Goal: Task Accomplishment & Management: Use online tool/utility

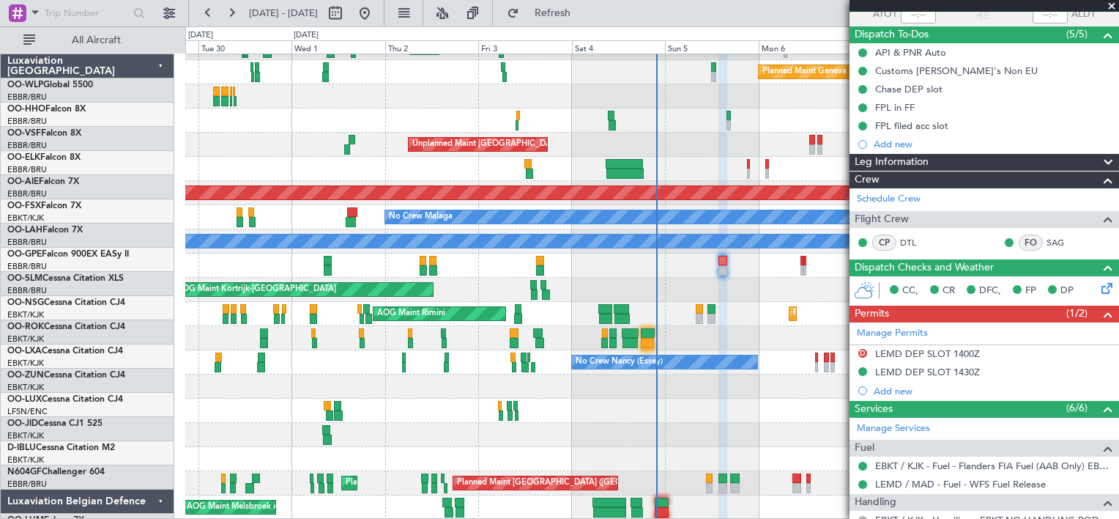
scroll to position [42, 0]
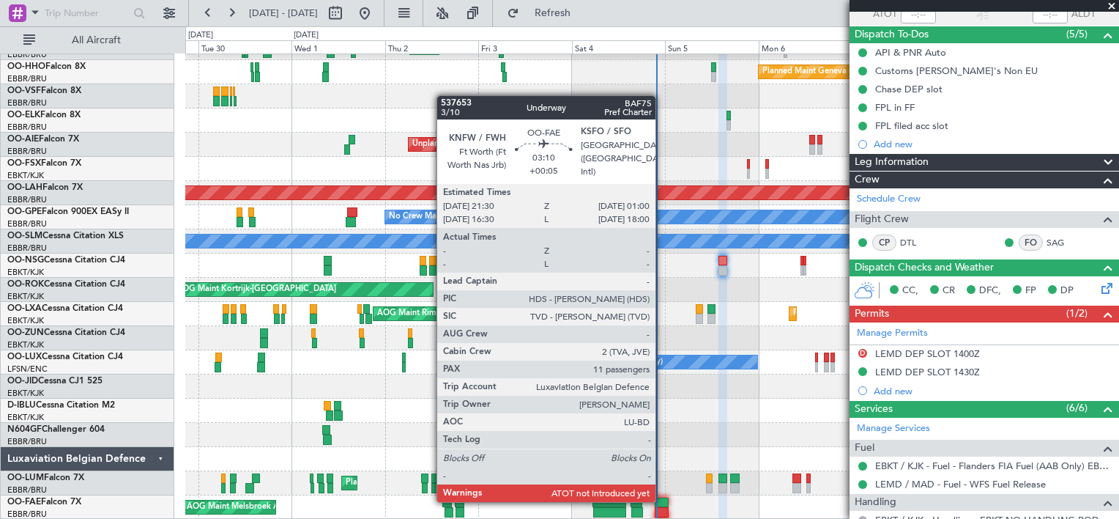
click at [662, 500] on div at bounding box center [662, 502] width 14 height 10
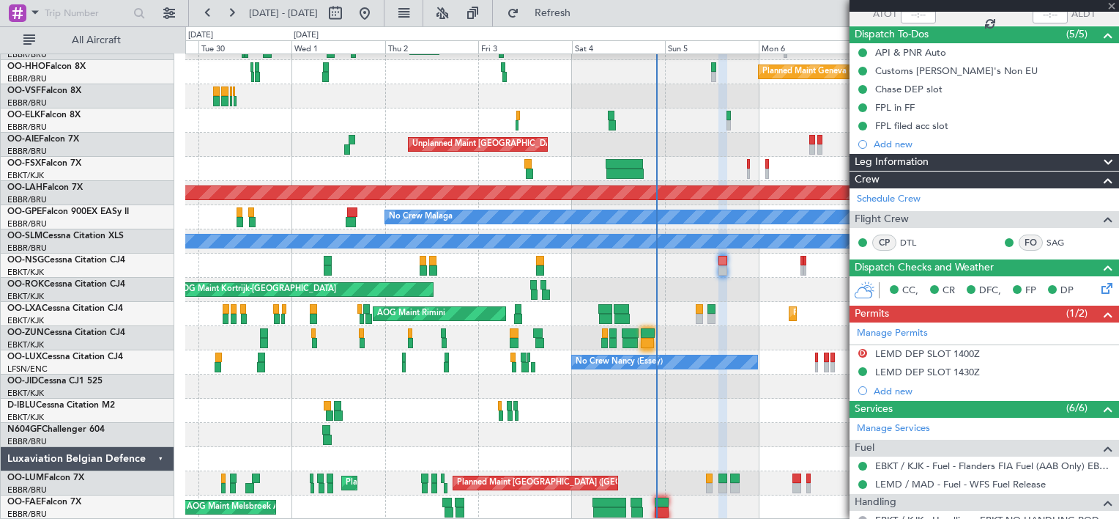
scroll to position [0, 0]
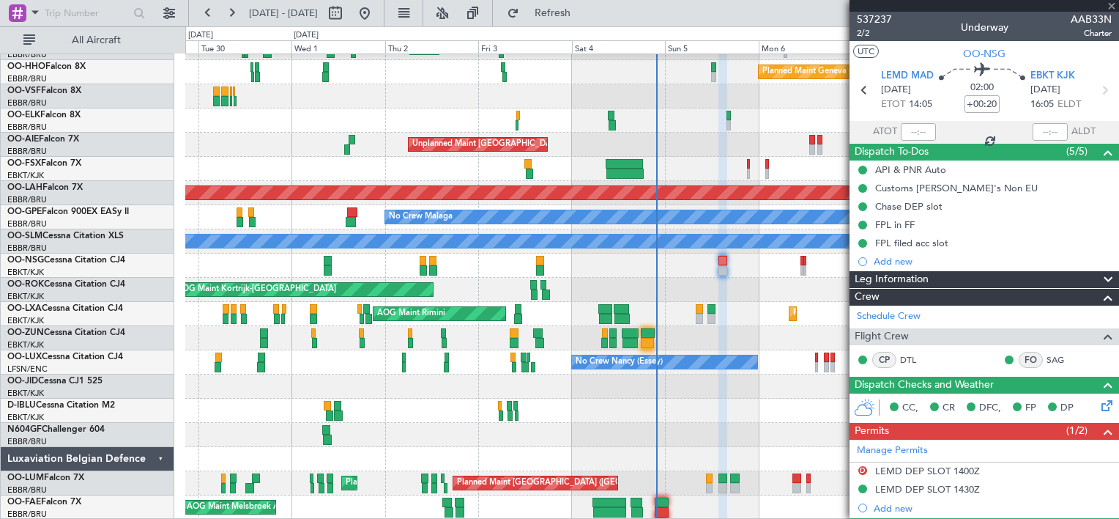
type input "+00:05"
type input "11"
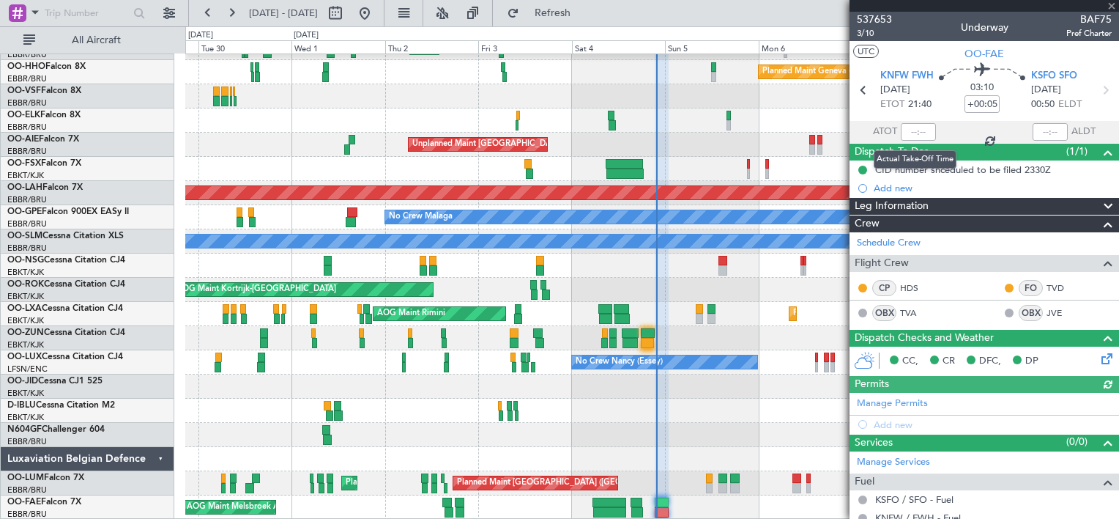
click at [908, 126] on div at bounding box center [918, 132] width 35 height 18
click at [908, 126] on input "text" at bounding box center [918, 132] width 35 height 18
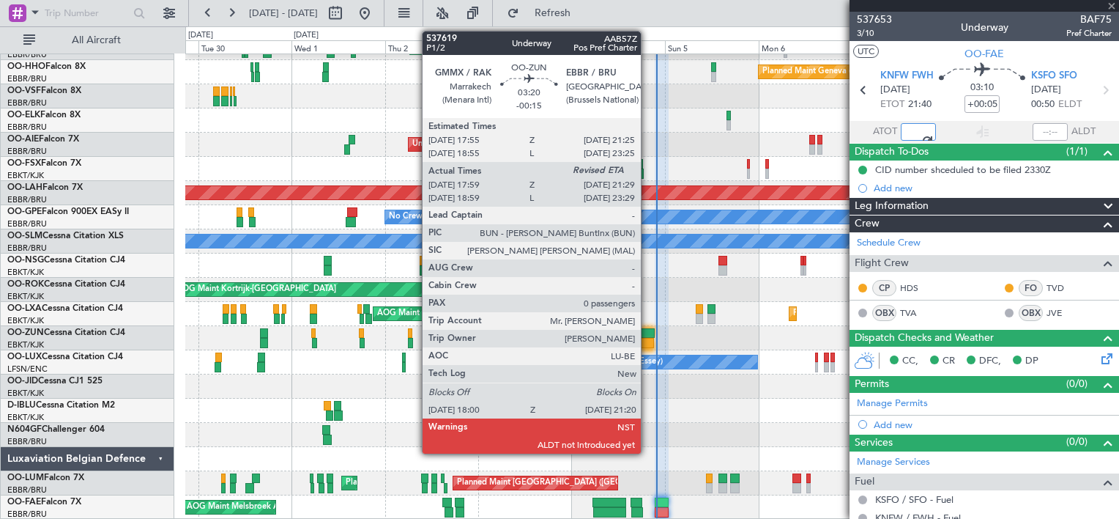
click at [647, 333] on div at bounding box center [648, 333] width 14 height 10
type input "21:09"
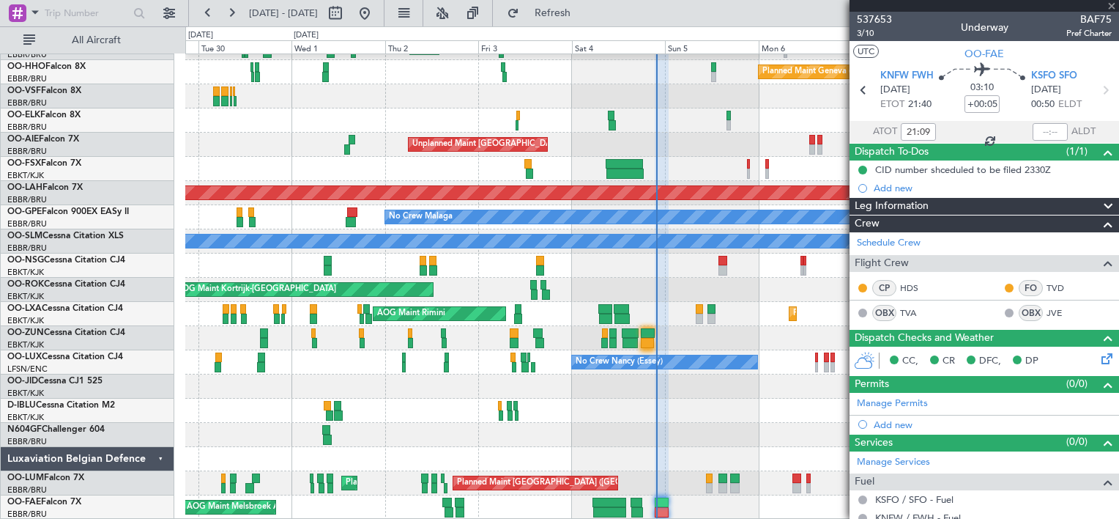
type input "-00:15"
type input "18:04"
type input "0"
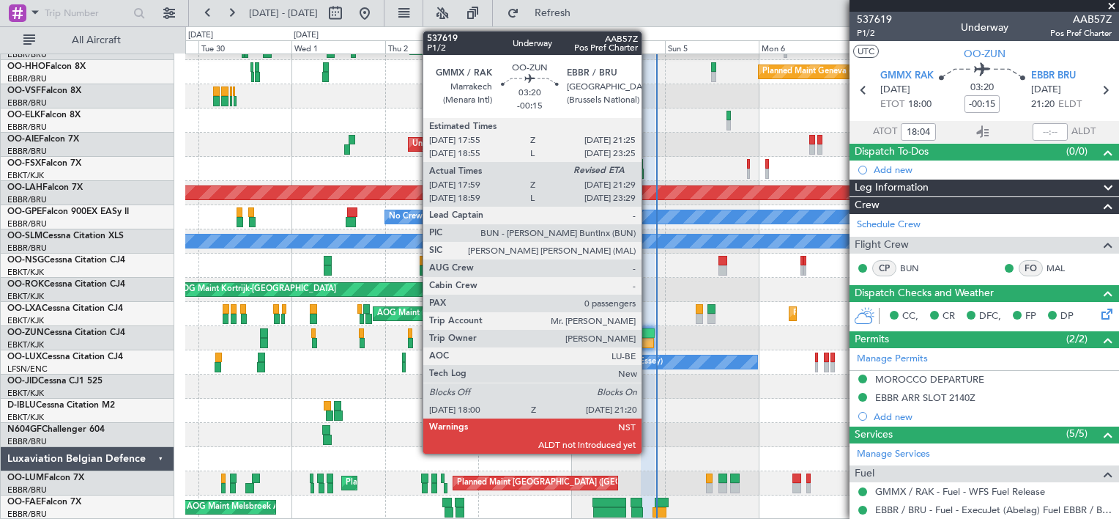
click at [648, 331] on div at bounding box center [648, 333] width 14 height 10
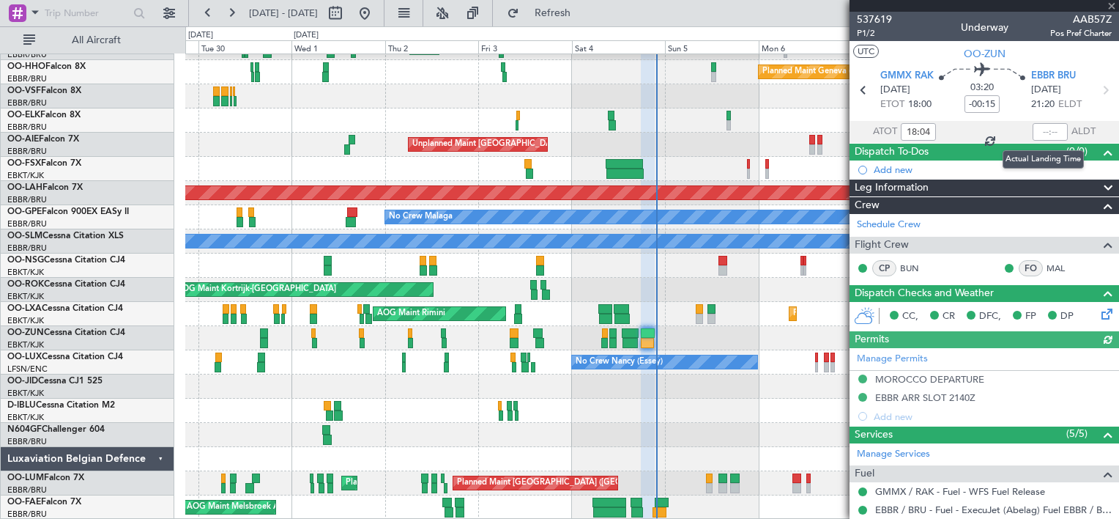
click at [1037, 128] on div at bounding box center [1050, 132] width 35 height 18
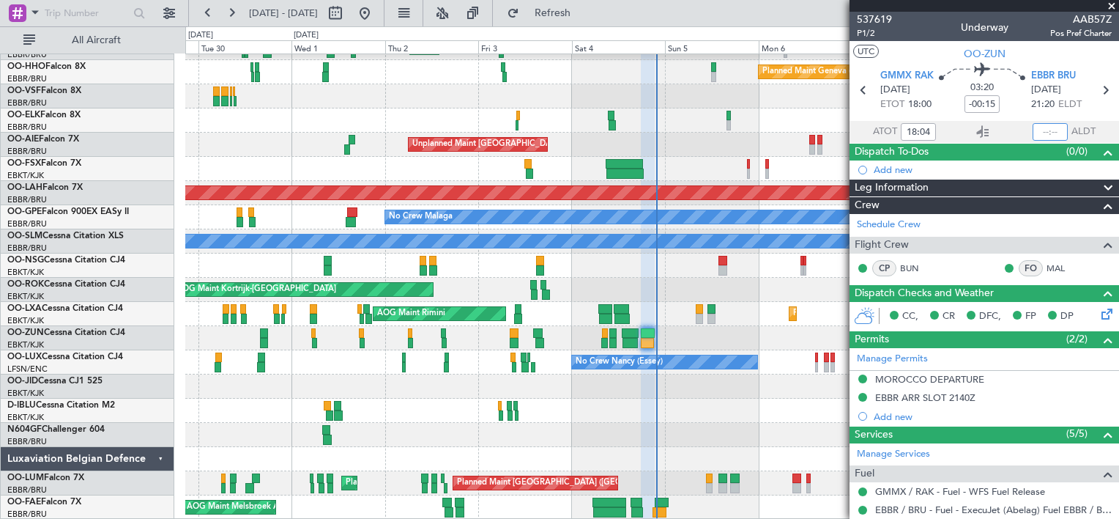
click at [1037, 128] on input "text" at bounding box center [1050, 132] width 35 height 18
type input "21:15"
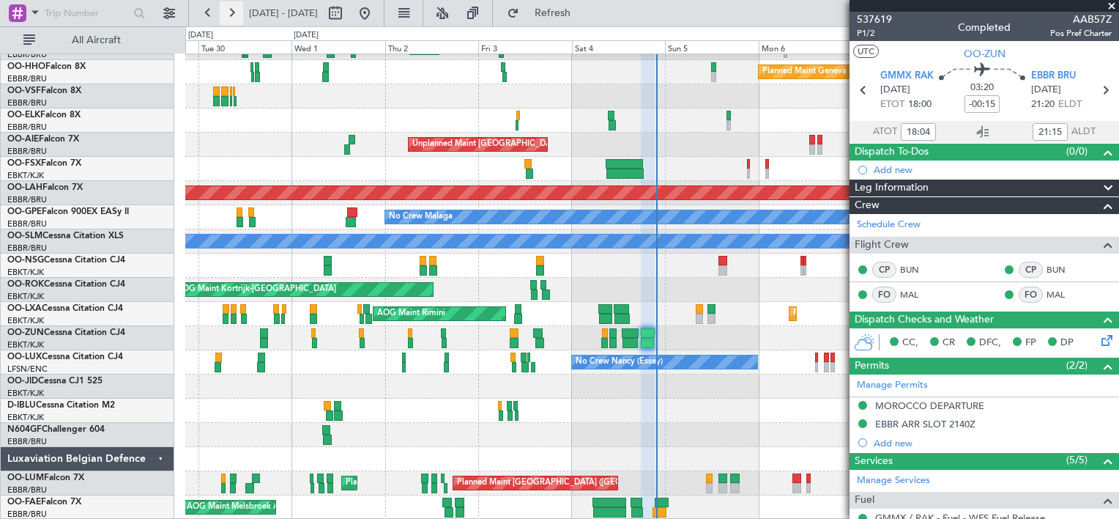
click at [226, 8] on button at bounding box center [231, 12] width 23 height 23
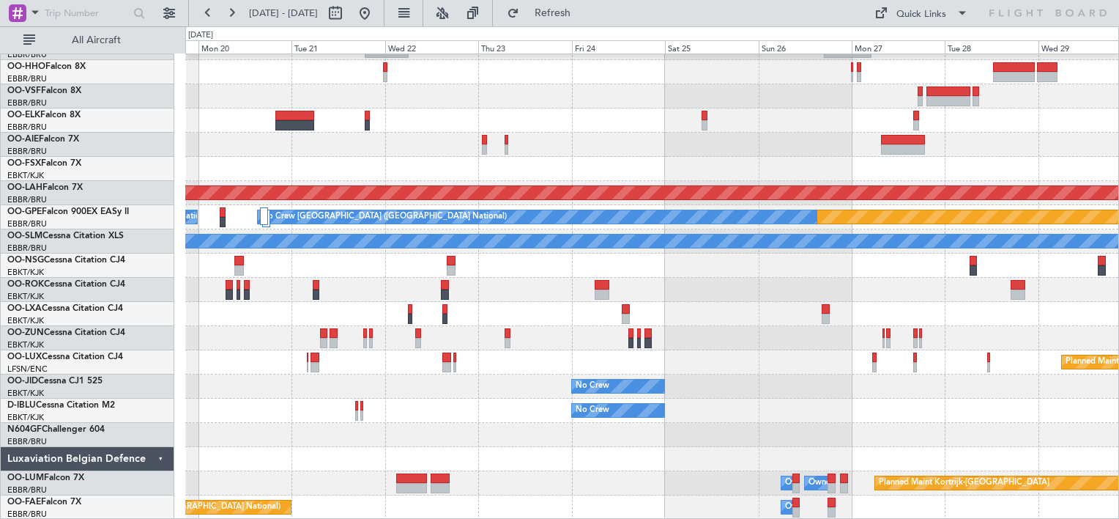
drag, startPoint x: 328, startPoint y: 155, endPoint x: 519, endPoint y: 162, distance: 190.5
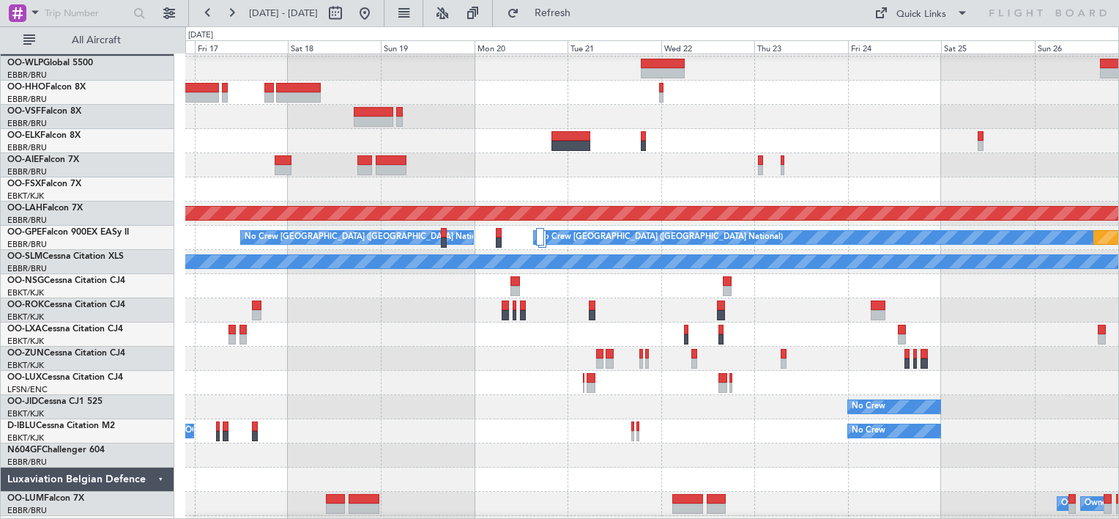
click at [658, 160] on div at bounding box center [651, 165] width 933 height 24
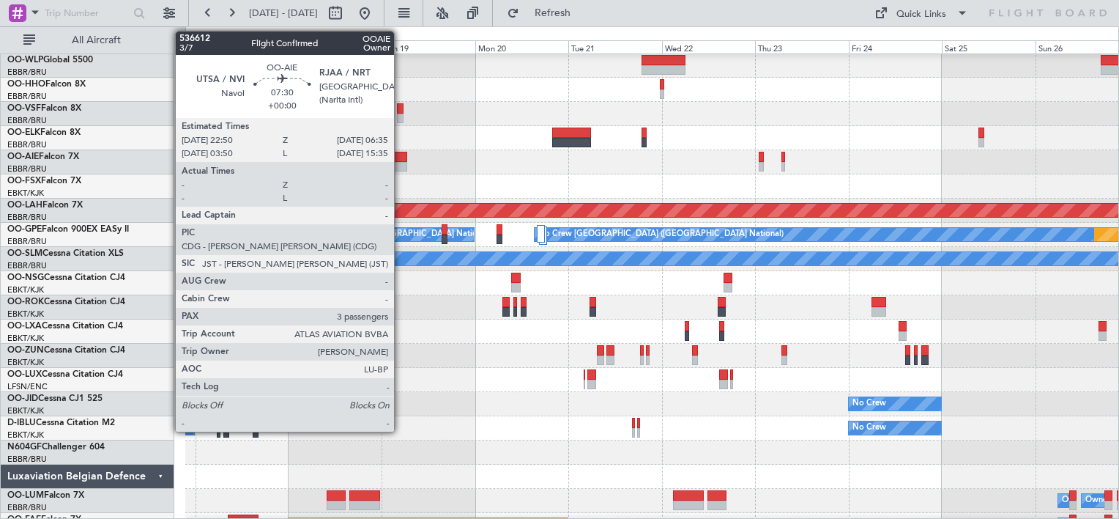
click at [401, 166] on div at bounding box center [391, 167] width 31 height 10
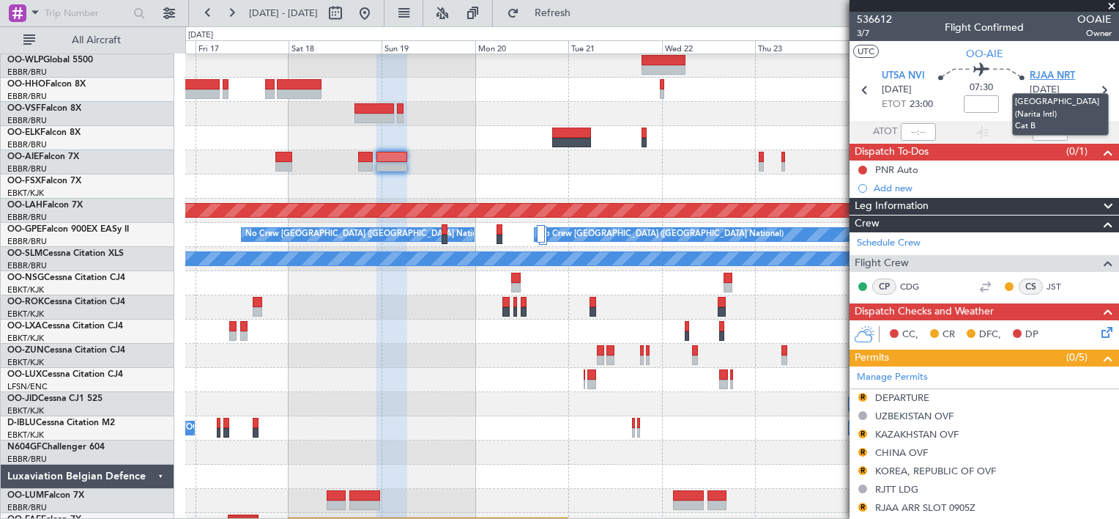
click at [1032, 70] on span "RJAA NRT" at bounding box center [1052, 76] width 45 height 15
